Goal: Find specific page/section: Find specific page/section

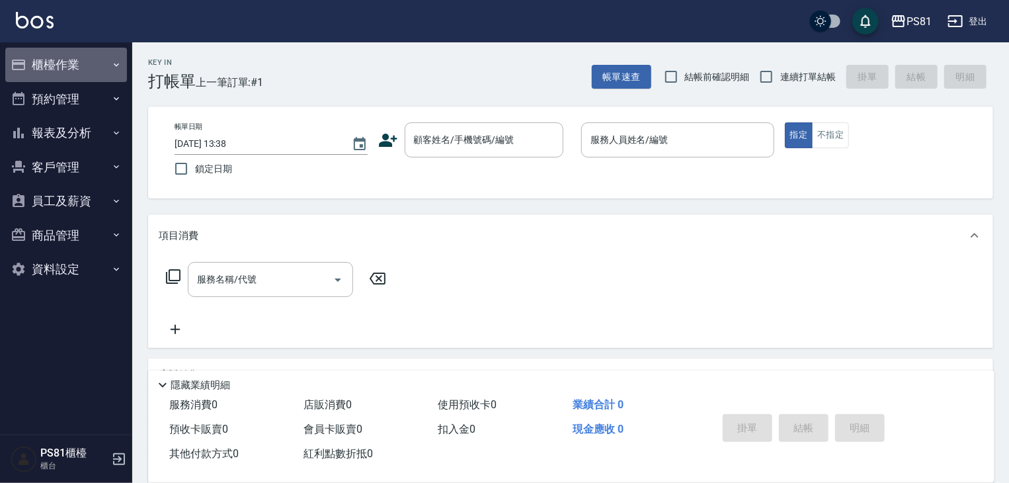
click at [119, 62] on icon "button" at bounding box center [116, 65] width 11 height 11
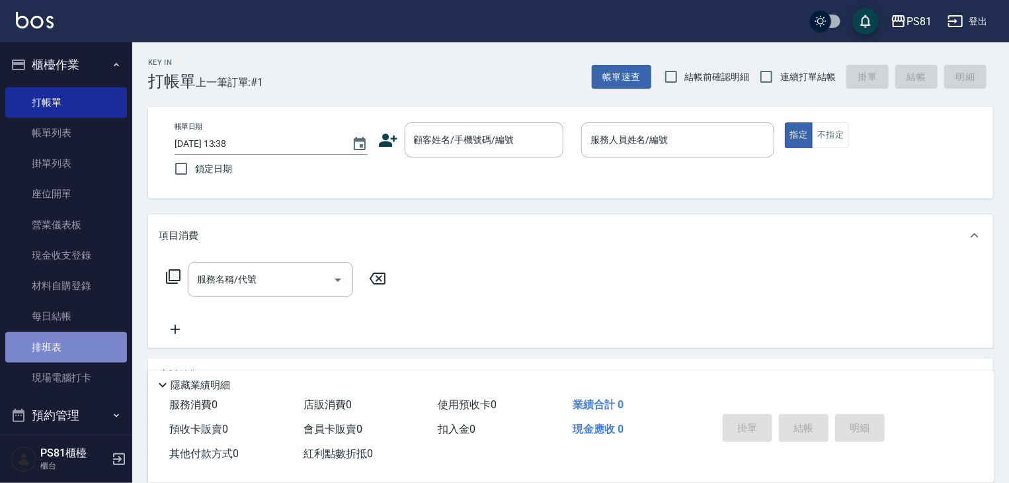
click at [67, 355] on link "排班表" at bounding box center [66, 347] width 122 height 30
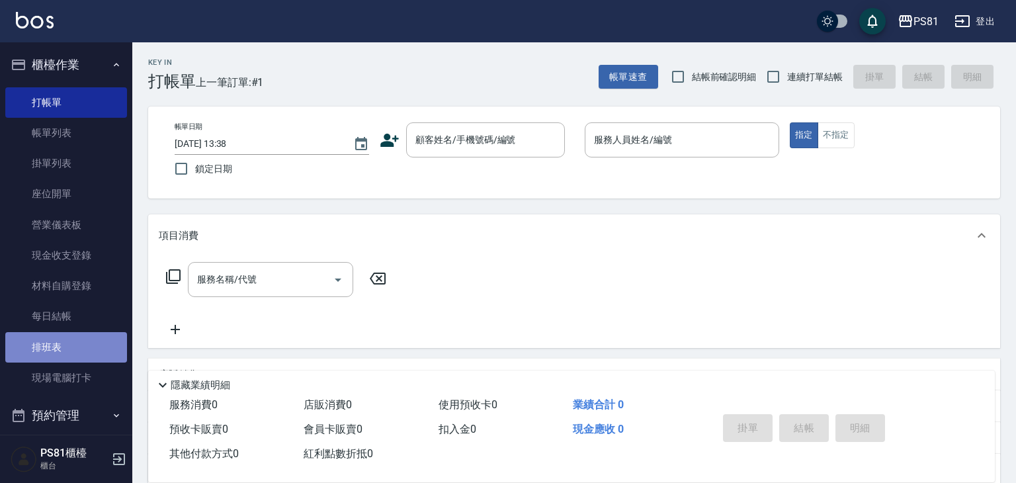
click at [68, 355] on link "排班表" at bounding box center [66, 347] width 122 height 30
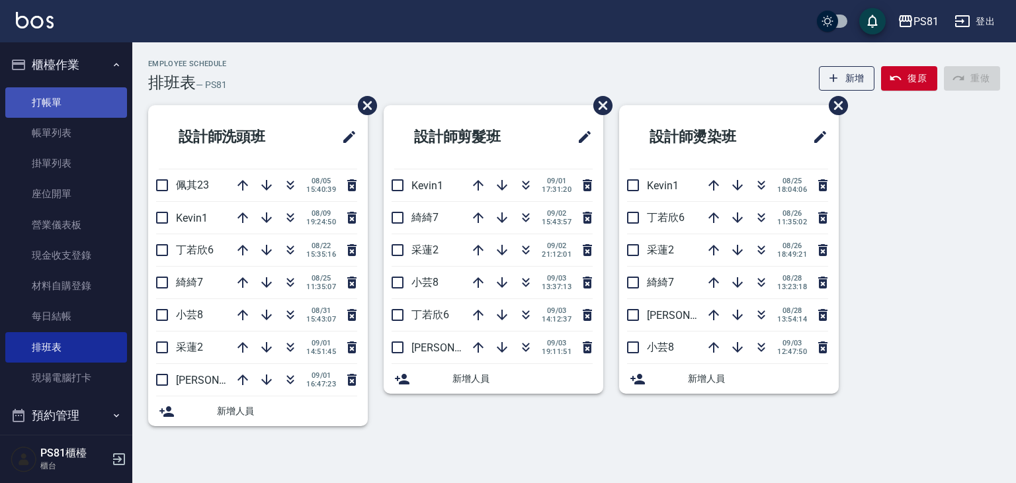
click at [49, 87] on link "打帳單" at bounding box center [66, 102] width 122 height 30
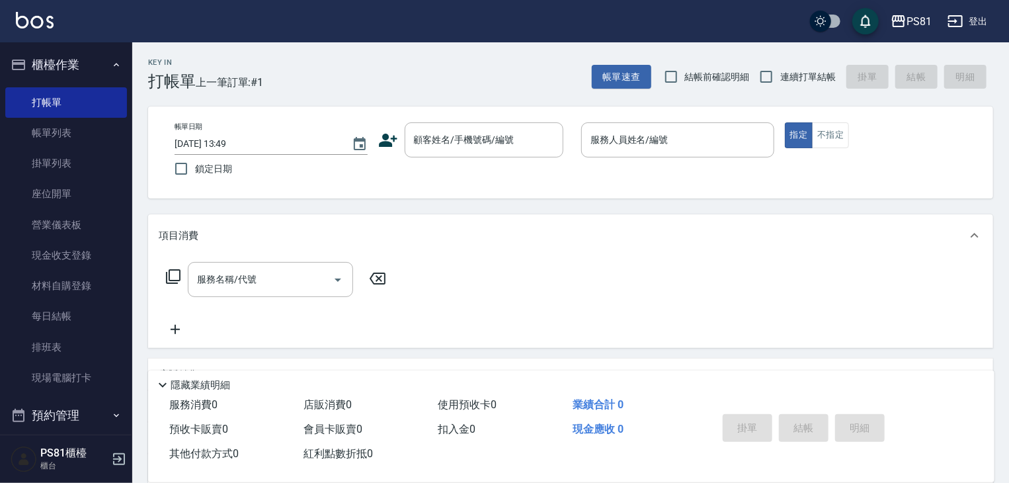
click at [138, 116] on div "Key In 打帳單 上一筆訂單:#1 帳單速查 結帳前確認明細 連續打單結帳 掛單 結帳 明細 帳單日期 [DATE] 13:49 鎖定日期 顧客姓名/手機…" at bounding box center [570, 342] width 877 height 600
